Goal: Navigation & Orientation: Find specific page/section

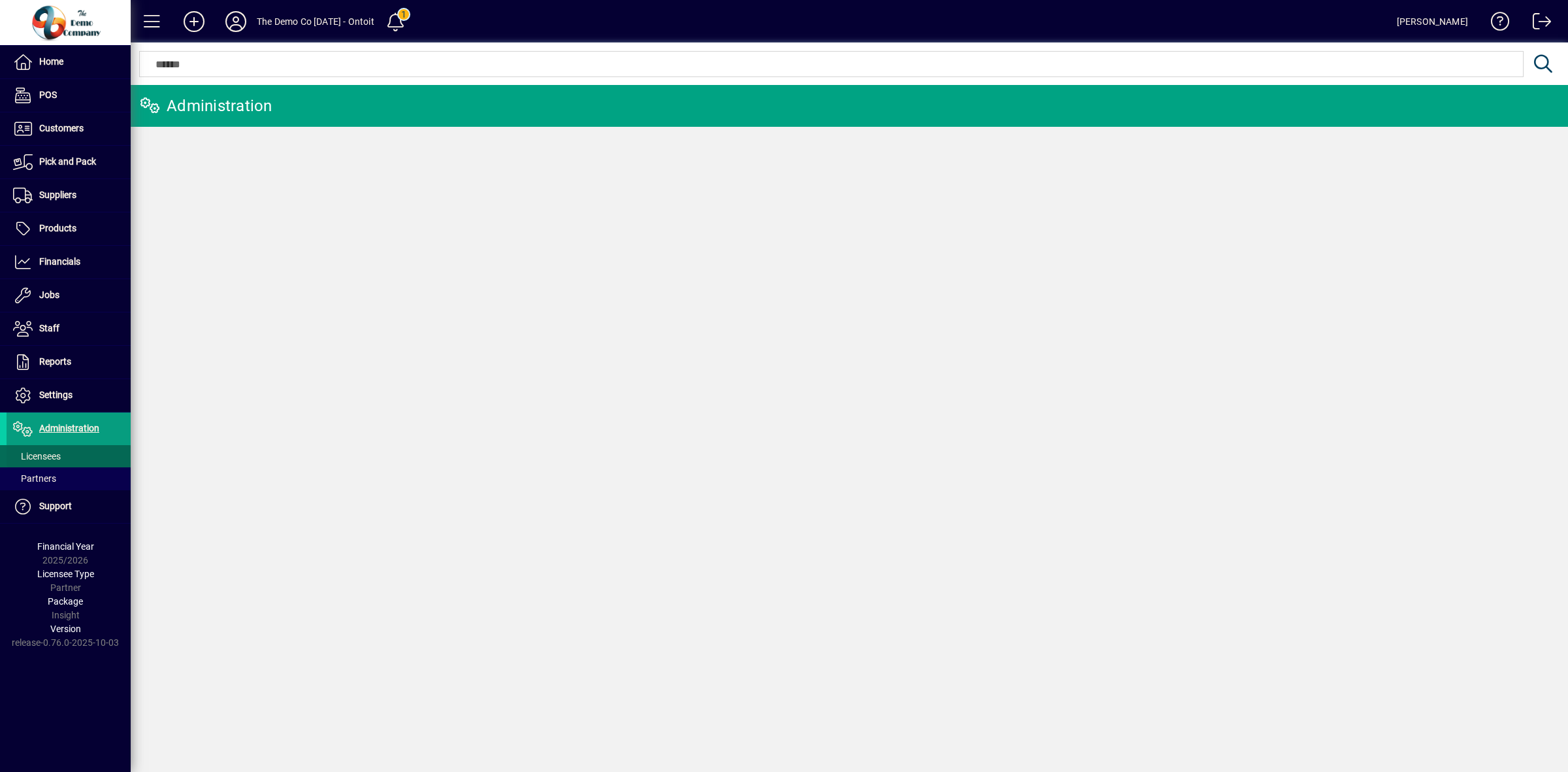
click at [50, 454] on span "Licensees" at bounding box center [37, 455] width 48 height 11
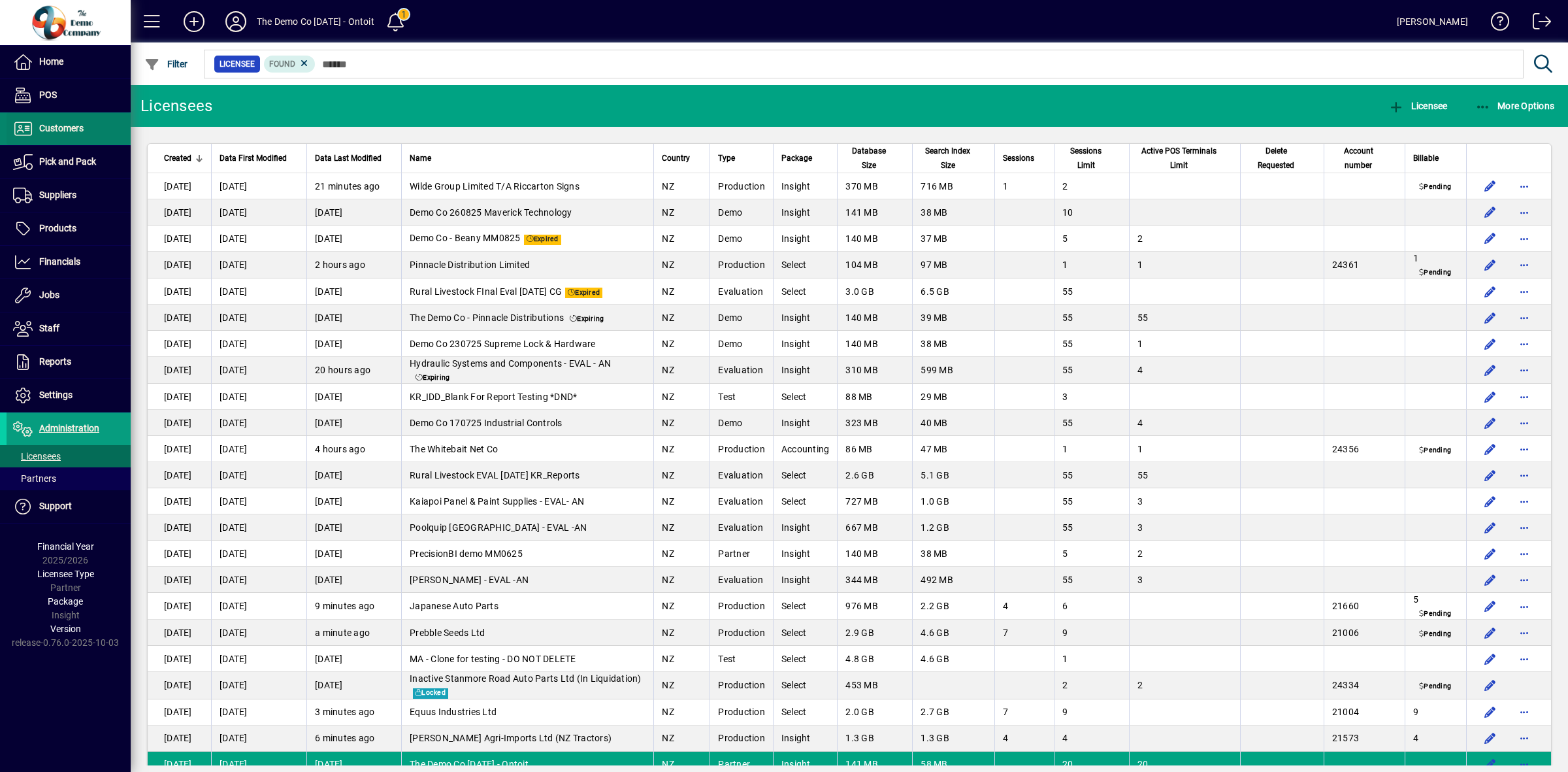
click at [70, 131] on span "Customers" at bounding box center [62, 128] width 45 height 11
